Goal: Use online tool/utility

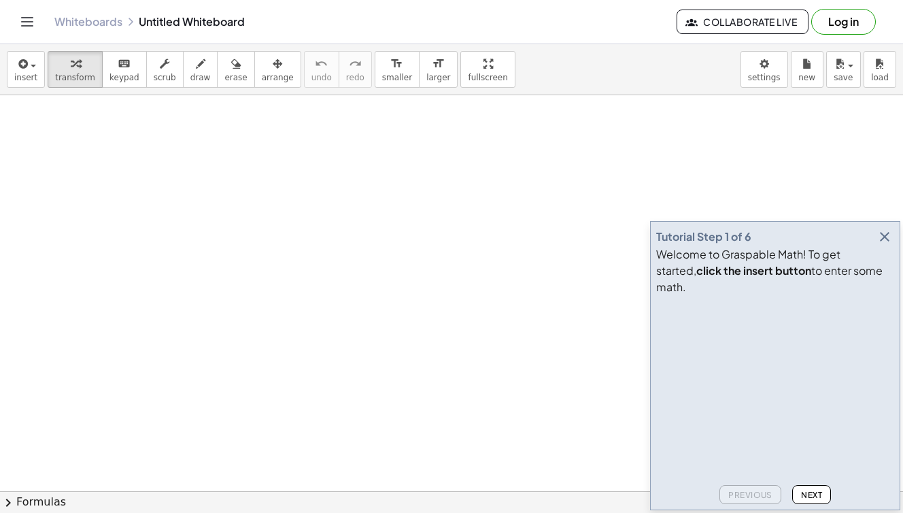
click at [888, 245] on icon "button" at bounding box center [885, 237] width 16 height 16
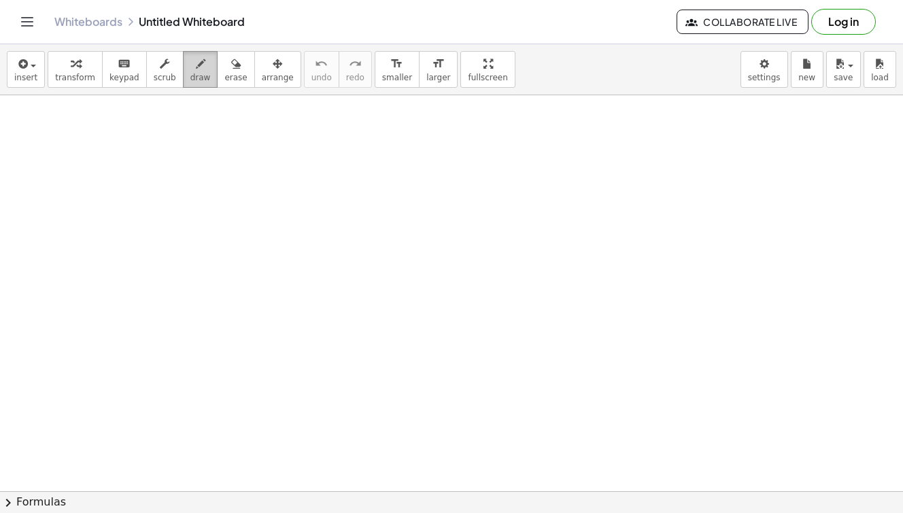
click at [199, 70] on div "button" at bounding box center [200, 63] width 20 height 16
drag, startPoint x: 244, startPoint y: 117, endPoint x: 256, endPoint y: 230, distance: 113.7
drag, startPoint x: 287, startPoint y: 113, endPoint x: 306, endPoint y: 218, distance: 106.5
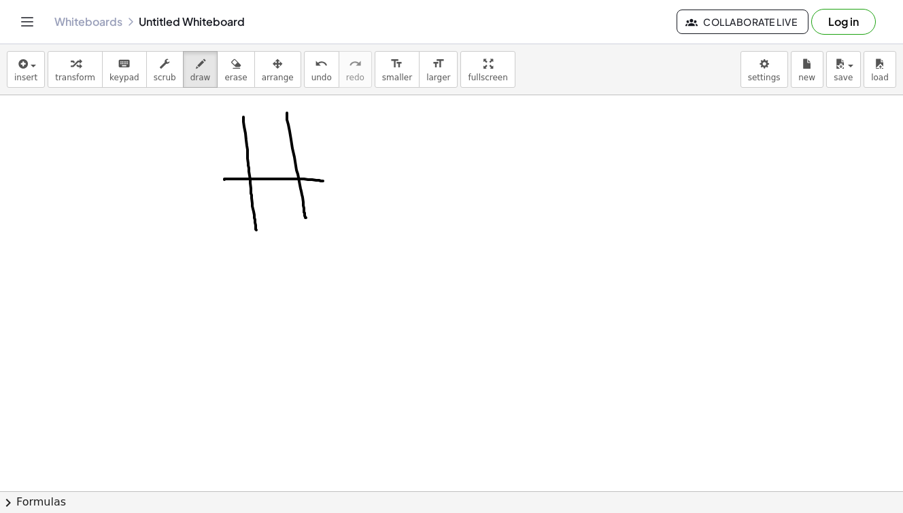
drag, startPoint x: 225, startPoint y: 180, endPoint x: 323, endPoint y: 181, distance: 98.7
drag, startPoint x: 347, startPoint y: 180, endPoint x: 388, endPoint y: 215, distance: 53.6
drag, startPoint x: 412, startPoint y: 170, endPoint x: 416, endPoint y: 216, distance: 46.4
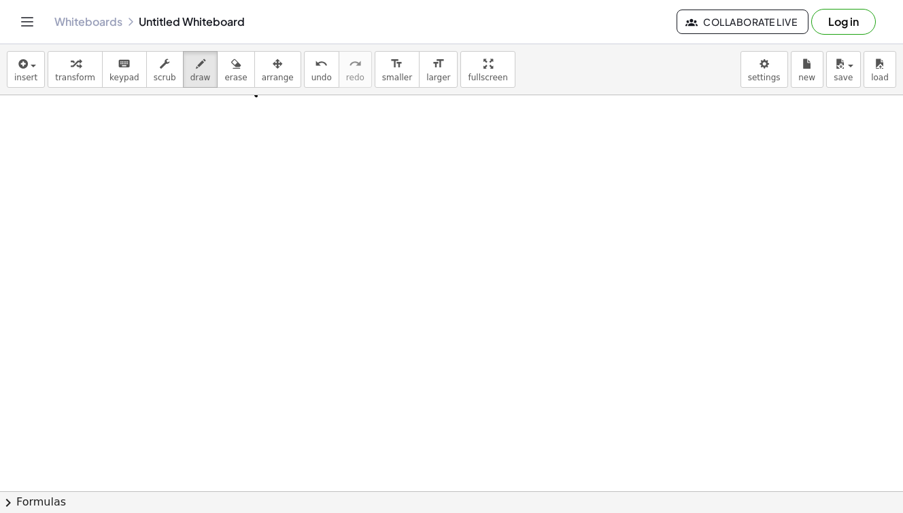
scroll to position [146, 0]
drag, startPoint x: 243, startPoint y: 150, endPoint x: 254, endPoint y: 232, distance: 82.5
click at [254, 232] on div at bounding box center [451, 389] width 903 height 880
drag, startPoint x: 290, startPoint y: 151, endPoint x: 296, endPoint y: 229, distance: 77.7
click at [296, 229] on div at bounding box center [451, 389] width 903 height 880
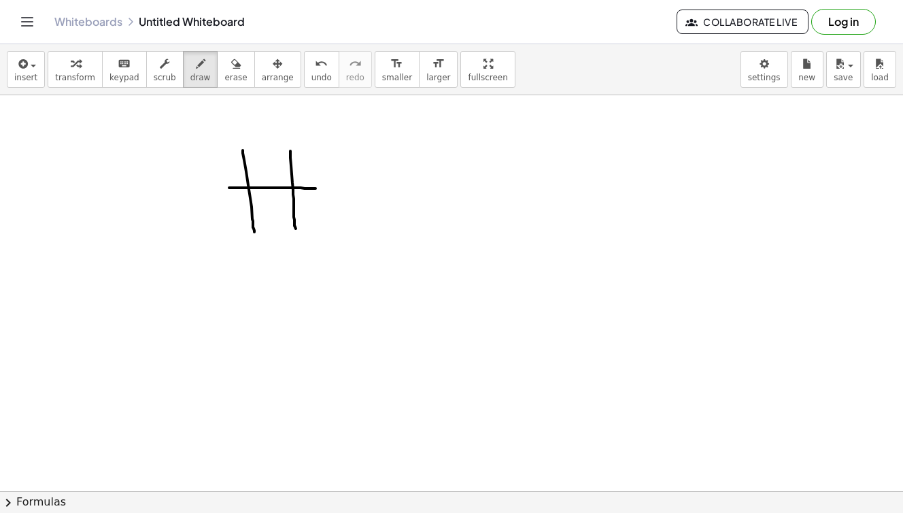
drag, startPoint x: 231, startPoint y: 188, endPoint x: 317, endPoint y: 188, distance: 85.7
click at [317, 188] on div at bounding box center [451, 389] width 903 height 880
drag, startPoint x: 352, startPoint y: 184, endPoint x: 378, endPoint y: 224, distance: 47.7
click at [378, 224] on div at bounding box center [451, 389] width 903 height 880
drag, startPoint x: 474, startPoint y: 189, endPoint x: 493, endPoint y: 223, distance: 39.0
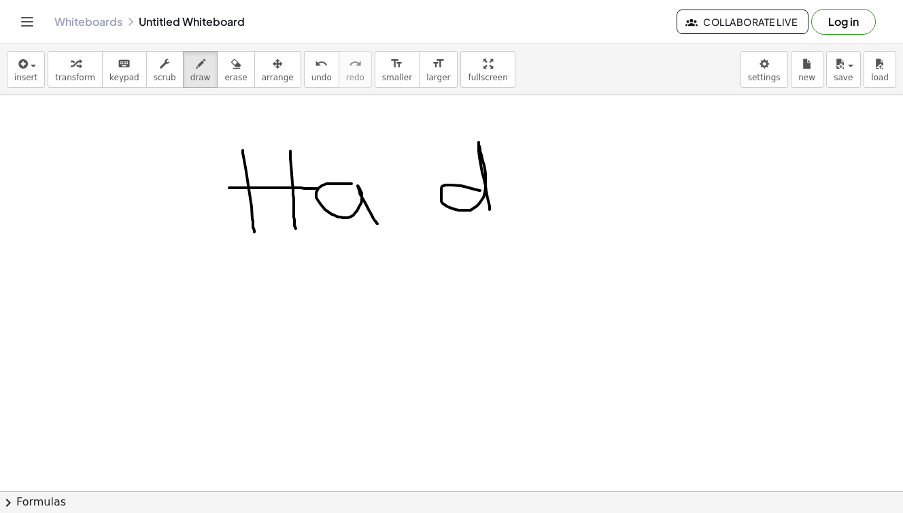
click at [493, 223] on div at bounding box center [451, 389] width 903 height 880
drag, startPoint x: 515, startPoint y: 189, endPoint x: 552, endPoint y: 215, distance: 44.9
click at [552, 215] on div at bounding box center [451, 389] width 903 height 880
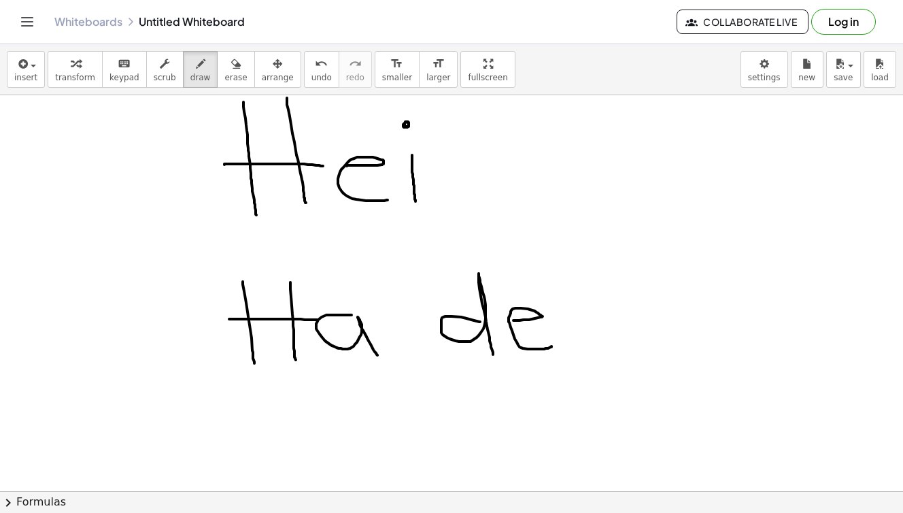
scroll to position [0, 0]
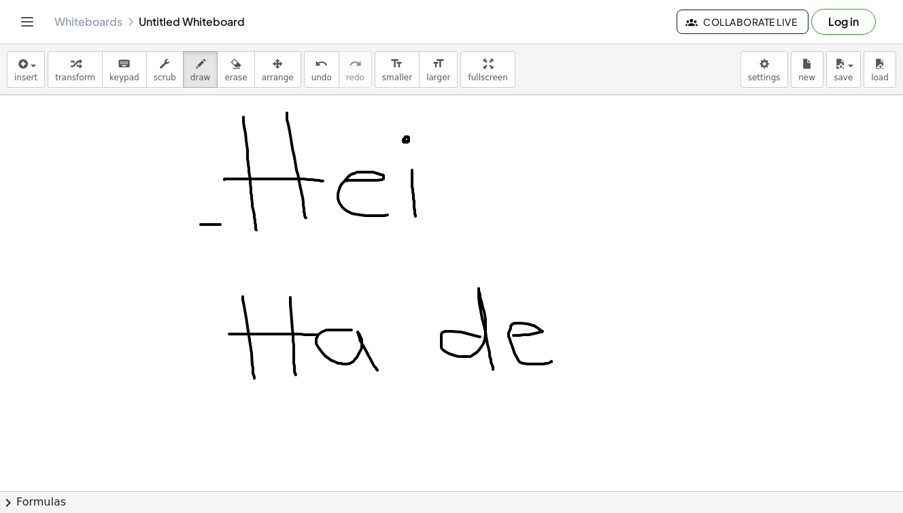
drag, startPoint x: 201, startPoint y: 225, endPoint x: 223, endPoint y: 225, distance: 21.8
drag, startPoint x: 219, startPoint y: 204, endPoint x: 218, endPoint y: 242, distance: 38.1
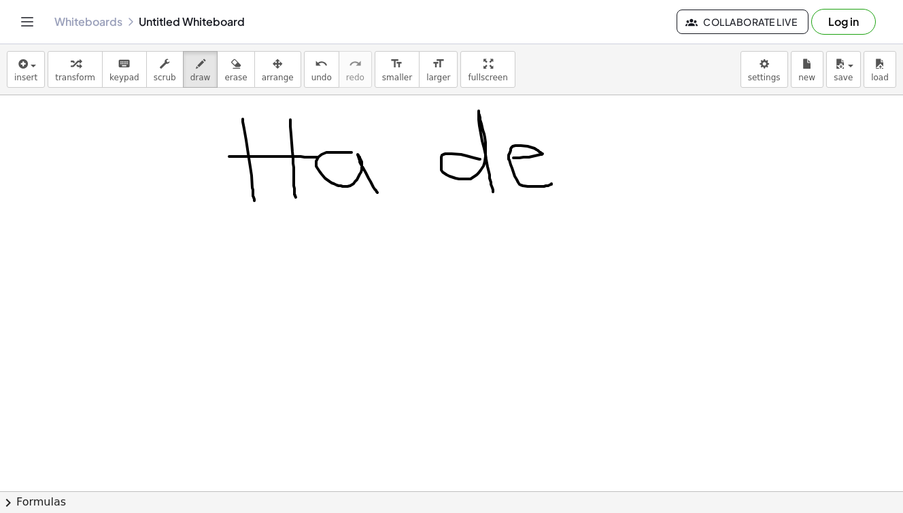
scroll to position [177, 0]
drag, startPoint x: 172, startPoint y: 163, endPoint x: 212, endPoint y: 163, distance: 39.5
click at [212, 163] on div at bounding box center [451, 358] width 903 height 880
drag, startPoint x: 191, startPoint y: 140, endPoint x: 200, endPoint y: 181, distance: 41.8
click at [200, 181] on div at bounding box center [451, 358] width 903 height 880
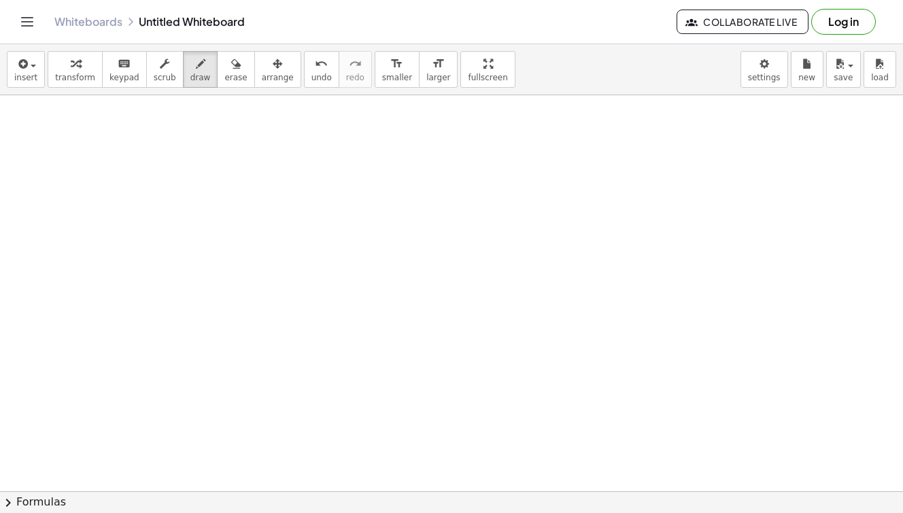
scroll to position [305, 0]
drag, startPoint x: 262, startPoint y: 128, endPoint x: 273, endPoint y: 210, distance: 83.1
click at [273, 210] on div at bounding box center [451, 230] width 903 height 880
drag, startPoint x: 304, startPoint y: 174, endPoint x: 337, endPoint y: 201, distance: 42.1
click at [337, 201] on div at bounding box center [451, 230] width 903 height 880
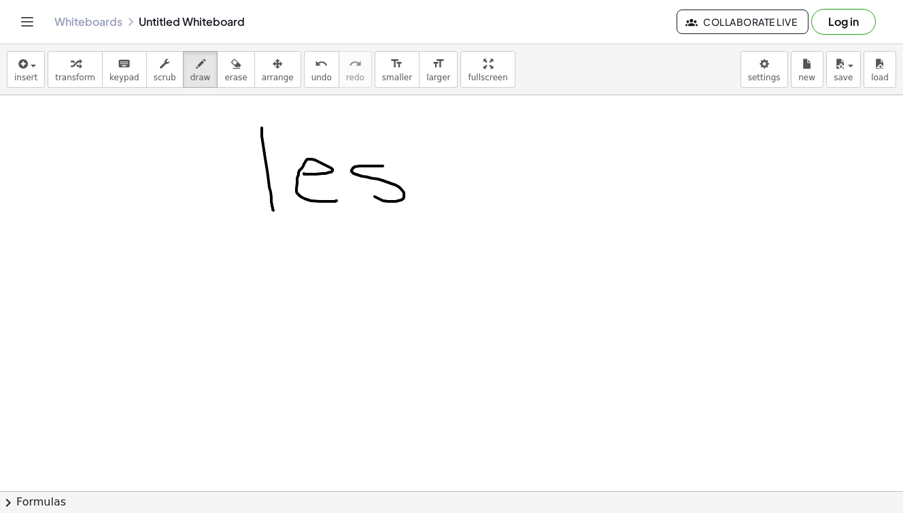
drag, startPoint x: 382, startPoint y: 166, endPoint x: 365, endPoint y: 186, distance: 26.1
click at [365, 186] on div at bounding box center [451, 230] width 903 height 880
drag, startPoint x: 413, startPoint y: 173, endPoint x: 444, endPoint y: 197, distance: 38.8
click at [444, 197] on div at bounding box center [451, 230] width 903 height 880
drag, startPoint x: 466, startPoint y: 156, endPoint x: 507, endPoint y: 159, distance: 40.9
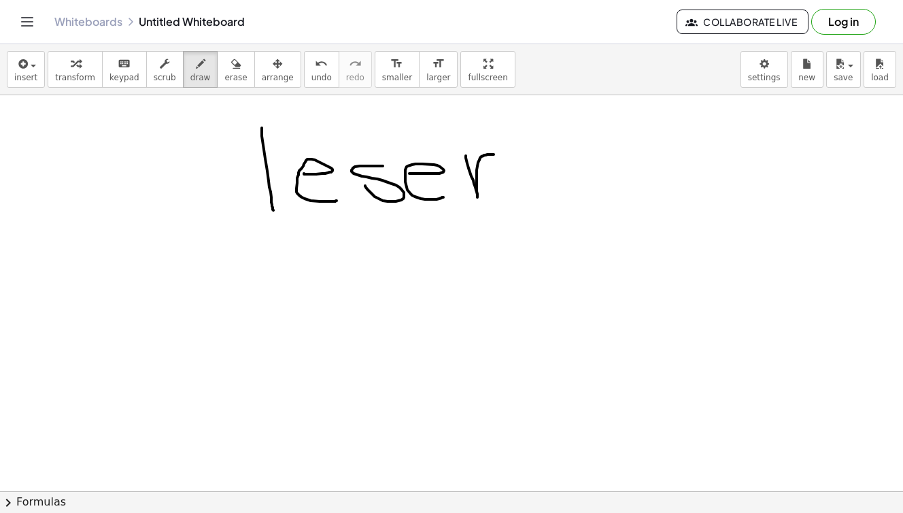
click at [507, 159] on div at bounding box center [451, 230] width 903 height 880
click at [312, 256] on div at bounding box center [451, 230] width 903 height 880
drag, startPoint x: 299, startPoint y: 309, endPoint x: 308, endPoint y: 356, distance: 48.4
click at [308, 356] on div at bounding box center [451, 230] width 903 height 880
drag, startPoint x: 342, startPoint y: 312, endPoint x: 382, endPoint y: 309, distance: 39.6
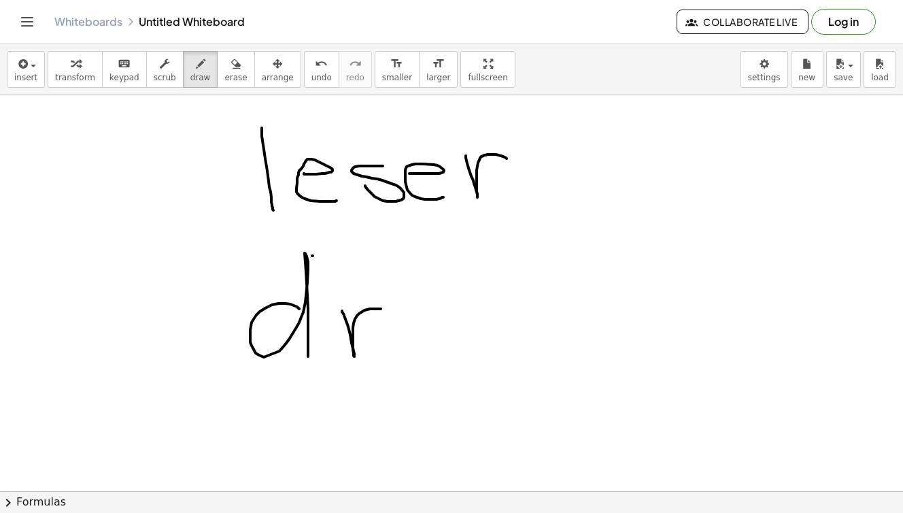
click at [382, 309] on div at bounding box center [451, 230] width 903 height 880
drag, startPoint x: 405, startPoint y: 308, endPoint x: 408, endPoint y: 354, distance: 45.7
click at [408, 354] on div at bounding box center [451, 230] width 903 height 880
click at [404, 284] on div at bounding box center [451, 230] width 903 height 880
drag, startPoint x: 423, startPoint y: 257, endPoint x: 463, endPoint y: 346, distance: 96.8
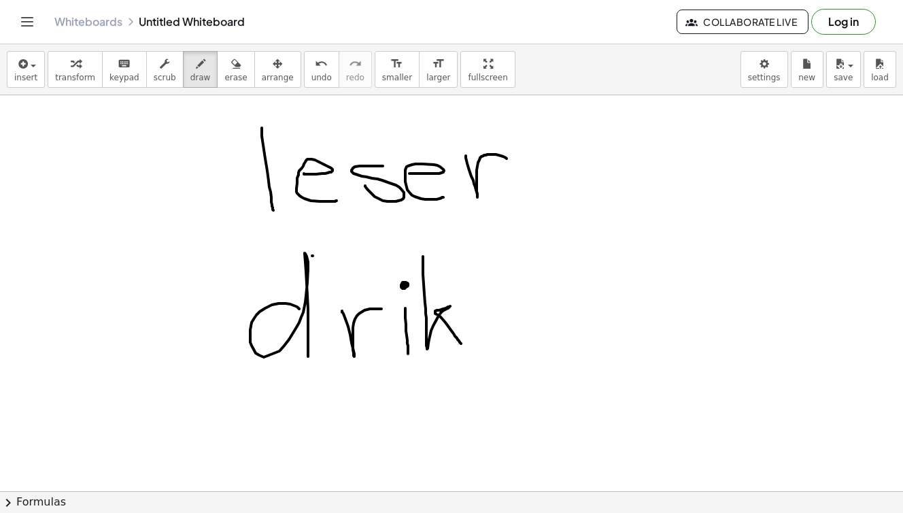
click at [463, 346] on div at bounding box center [451, 230] width 903 height 880
drag, startPoint x: 474, startPoint y: 259, endPoint x: 526, endPoint y: 340, distance: 96.1
click at [526, 340] on div at bounding box center [451, 230] width 903 height 880
drag, startPoint x: 537, startPoint y: 303, endPoint x: 568, endPoint y: 330, distance: 41.0
click at [568, 330] on div at bounding box center [451, 230] width 903 height 880
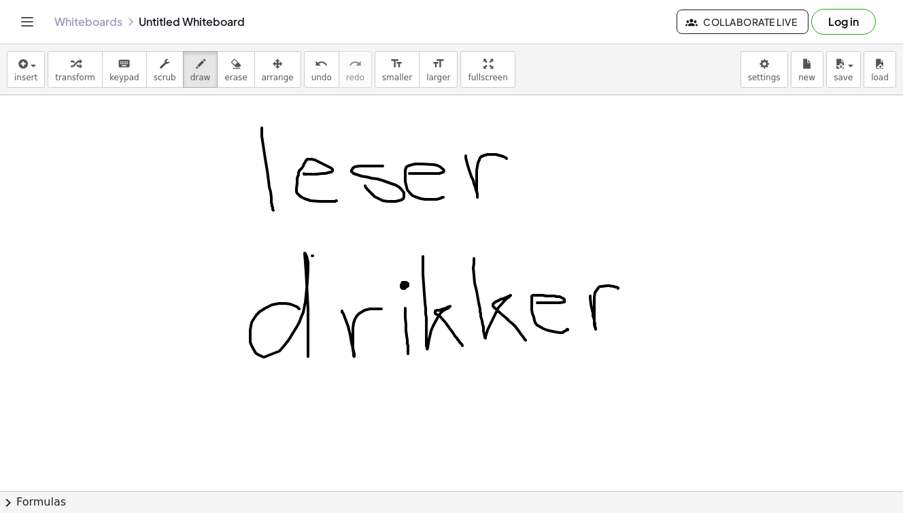
drag, startPoint x: 591, startPoint y: 296, endPoint x: 618, endPoint y: 288, distance: 28.9
click at [618, 288] on div at bounding box center [451, 230] width 903 height 880
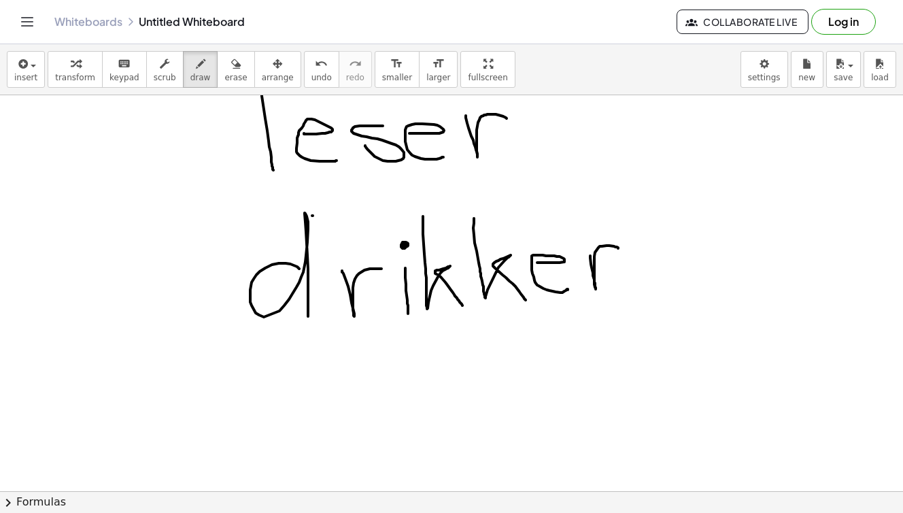
scroll to position [348, 0]
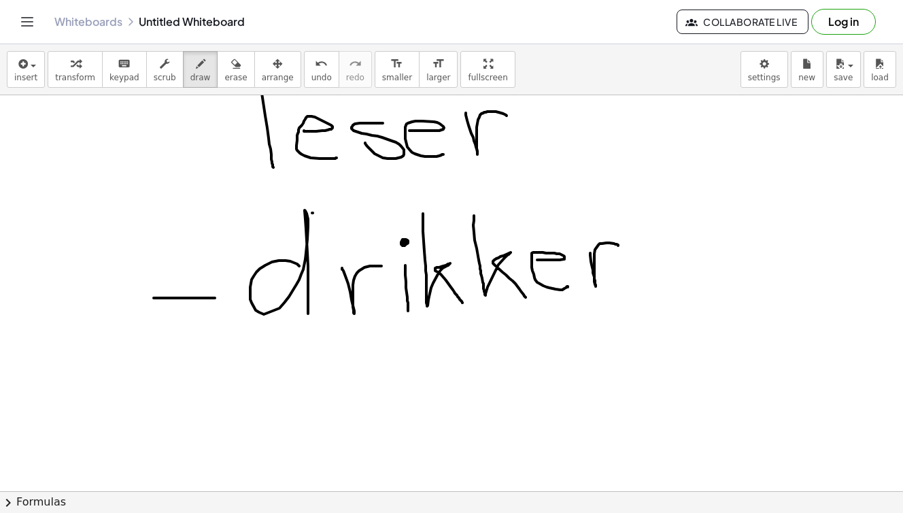
drag, startPoint x: 154, startPoint y: 298, endPoint x: 217, endPoint y: 298, distance: 63.3
click at [217, 298] on div at bounding box center [451, 188] width 903 height 880
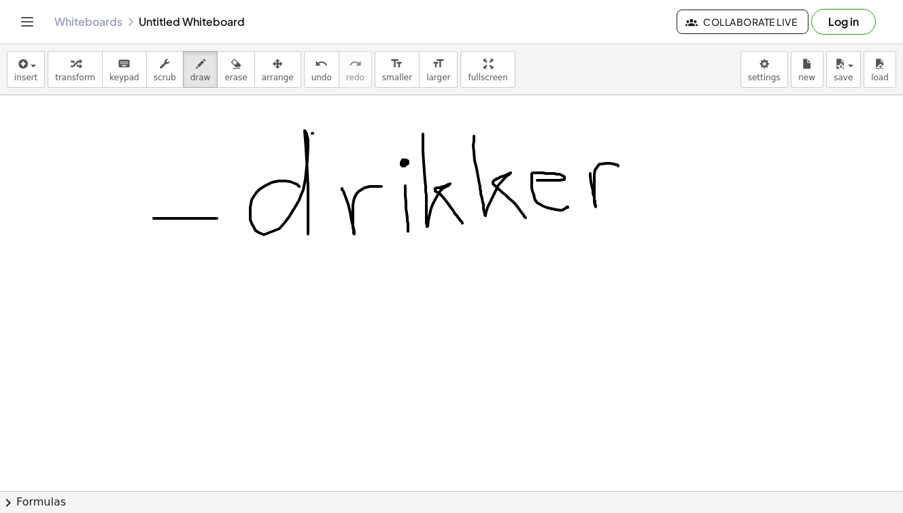
scroll to position [425, 0]
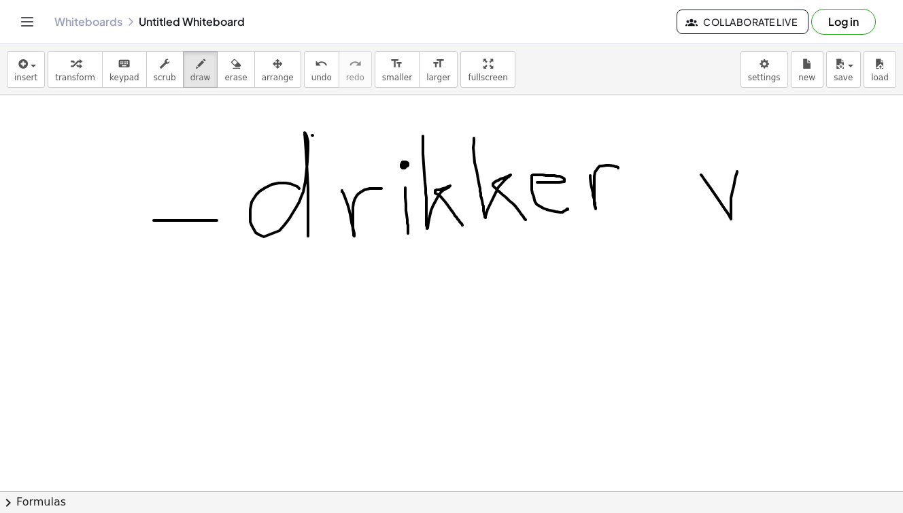
drag, startPoint x: 701, startPoint y: 175, endPoint x: 737, endPoint y: 171, distance: 36.2
click at [737, 171] on div at bounding box center [451, 110] width 903 height 880
drag, startPoint x: 769, startPoint y: 182, endPoint x: 776, endPoint y: 226, distance: 44.2
click at [776, 226] on div at bounding box center [451, 110] width 903 height 880
drag, startPoint x: 791, startPoint y: 183, endPoint x: 821, endPoint y: 216, distance: 44.8
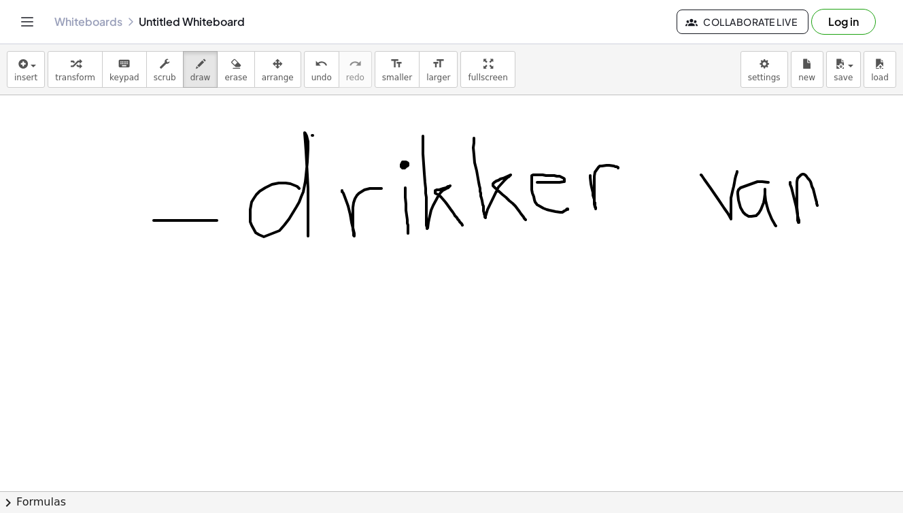
click at [821, 216] on div at bounding box center [451, 110] width 903 height 880
drag, startPoint x: 827, startPoint y: 167, endPoint x: 852, endPoint y: 216, distance: 55.4
click at [852, 216] on div at bounding box center [451, 110] width 903 height 880
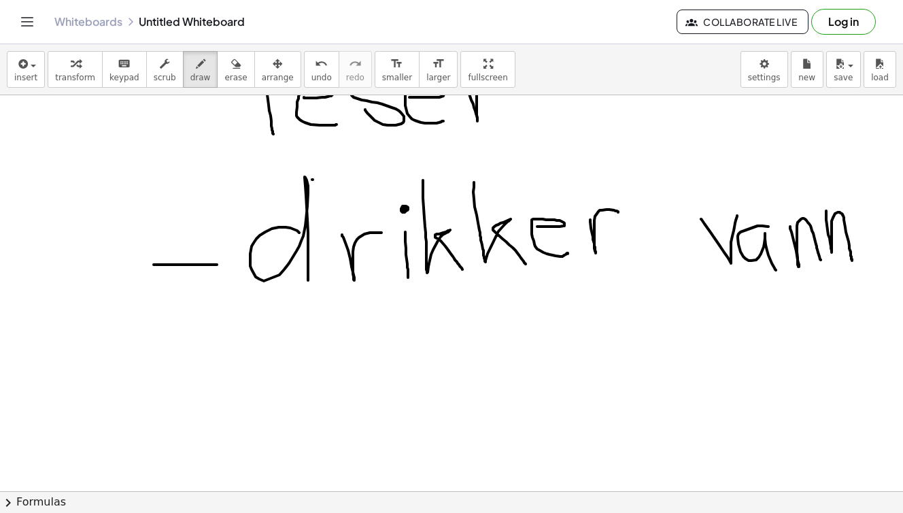
scroll to position [430, 0]
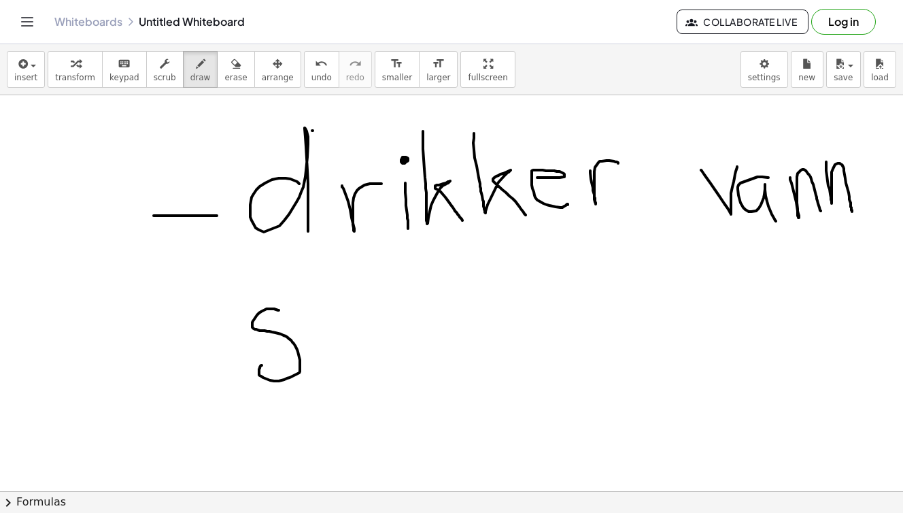
drag, startPoint x: 279, startPoint y: 310, endPoint x: 262, endPoint y: 367, distance: 59.6
click at [262, 367] on div at bounding box center [451, 105] width 903 height 880
drag, startPoint x: 324, startPoint y: 295, endPoint x: 373, endPoint y: 382, distance: 100.2
click at [373, 382] on div at bounding box center [451, 105] width 903 height 880
drag, startPoint x: 381, startPoint y: 331, endPoint x: 410, endPoint y: 325, distance: 29.2
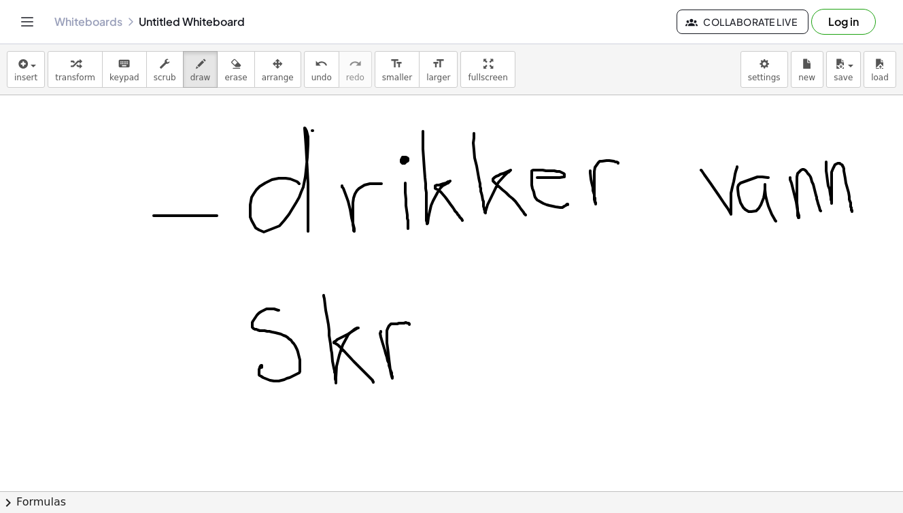
click at [410, 325] on div at bounding box center [451, 105] width 903 height 880
drag, startPoint x: 431, startPoint y: 322, endPoint x: 436, endPoint y: 378, distance: 56.0
click at [436, 378] on div at bounding box center [451, 105] width 903 height 880
click at [431, 301] on div at bounding box center [451, 105] width 903 height 880
drag, startPoint x: 465, startPoint y: 331, endPoint x: 498, endPoint y: 320, distance: 34.2
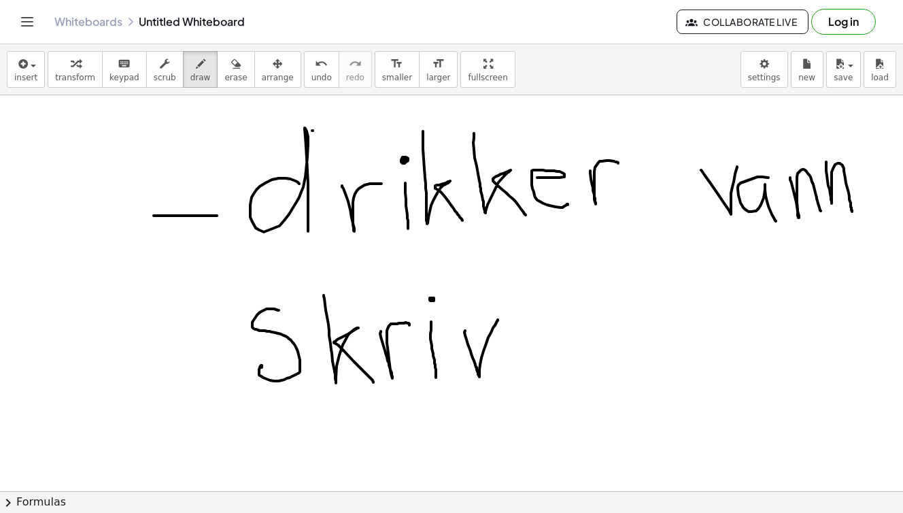
click at [498, 320] on div at bounding box center [451, 105] width 903 height 880
drag, startPoint x: 524, startPoint y: 339, endPoint x: 563, endPoint y: 368, distance: 48.7
click at [563, 368] on div at bounding box center [451, 105] width 903 height 880
drag, startPoint x: 577, startPoint y: 320, endPoint x: 609, endPoint y: 315, distance: 32.3
click at [609, 315] on div at bounding box center [451, 105] width 903 height 880
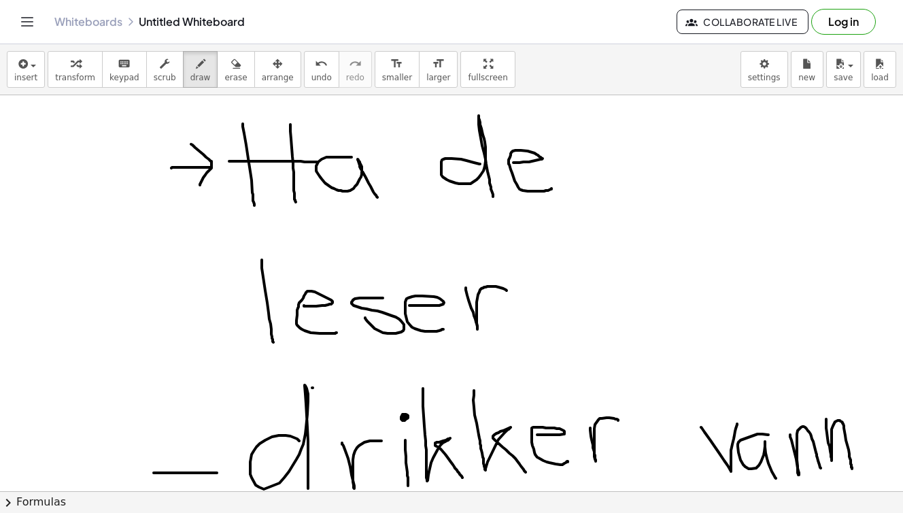
scroll to position [618, 0]
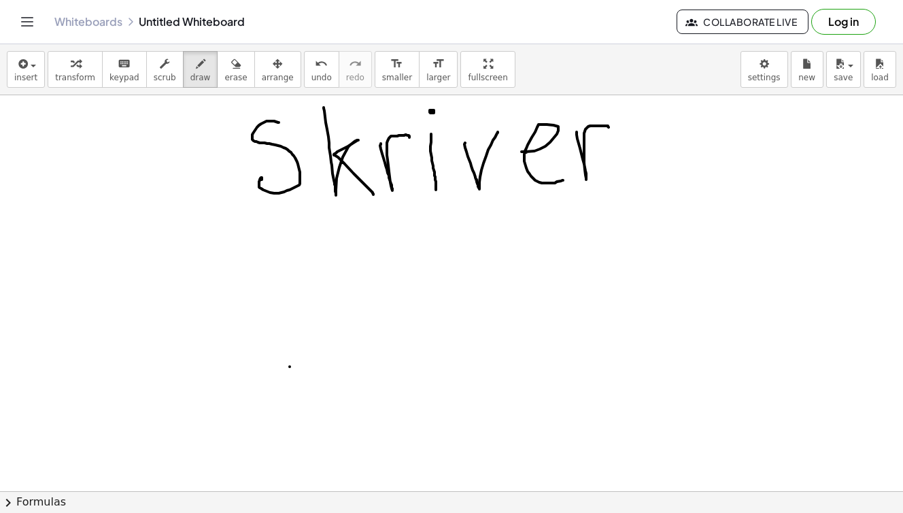
click at [290, 367] on div at bounding box center [451, 72] width 903 height 1188
click at [593, 233] on div at bounding box center [451, 72] width 903 height 1188
drag, startPoint x: 303, startPoint y: 303, endPoint x: 305, endPoint y: 377, distance: 73.5
click at [305, 377] on div at bounding box center [451, 72] width 903 height 1188
click at [302, 268] on div at bounding box center [451, 72] width 903 height 1188
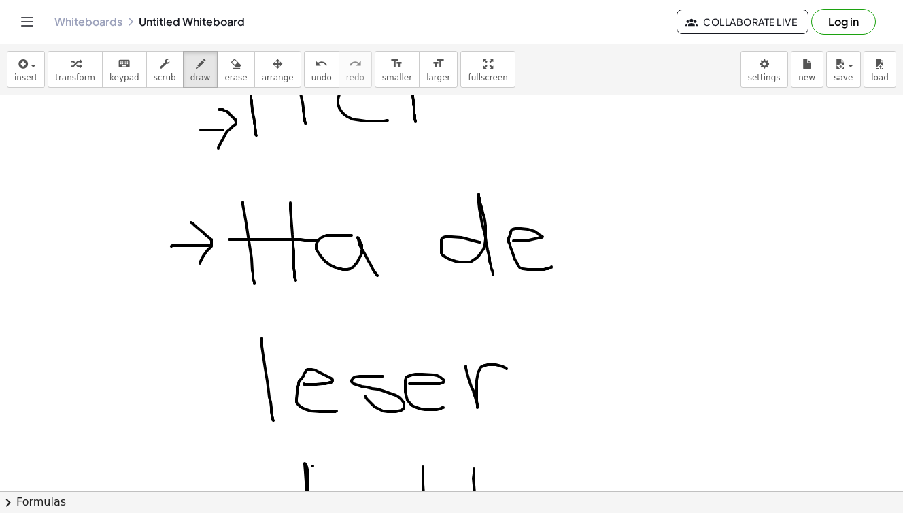
scroll to position [95, 0]
